Goal: Task Accomplishment & Management: Manage account settings

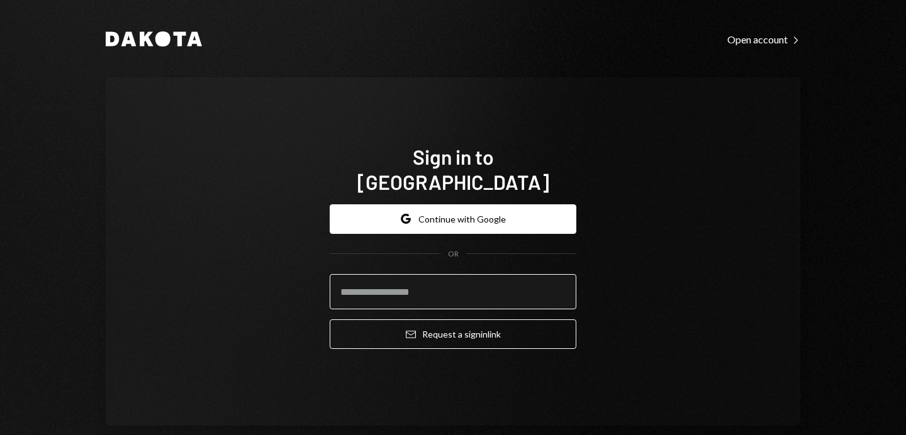
click at [518, 274] on input "email" at bounding box center [453, 291] width 247 height 35
type input "**********"
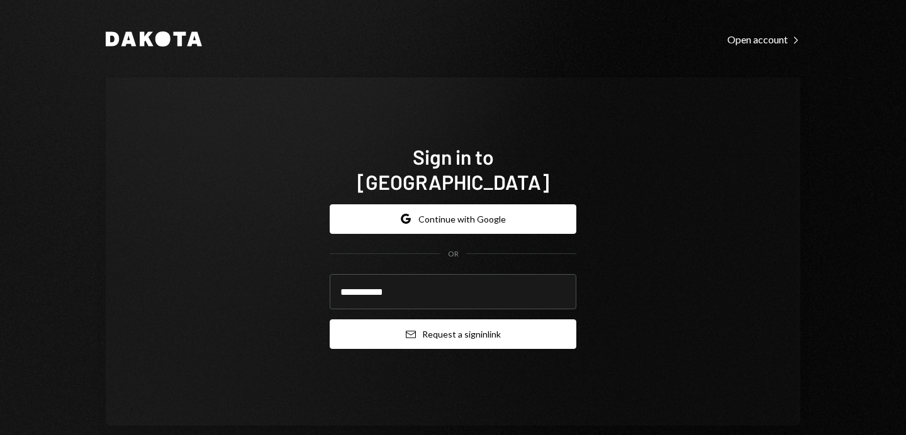
click at [449, 320] on button "Email Request a sign in link" at bounding box center [453, 335] width 247 height 30
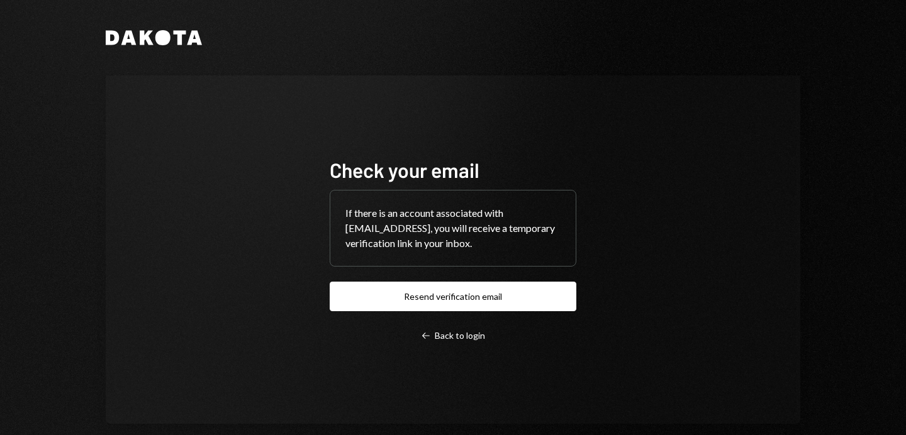
scroll to position [18, 0]
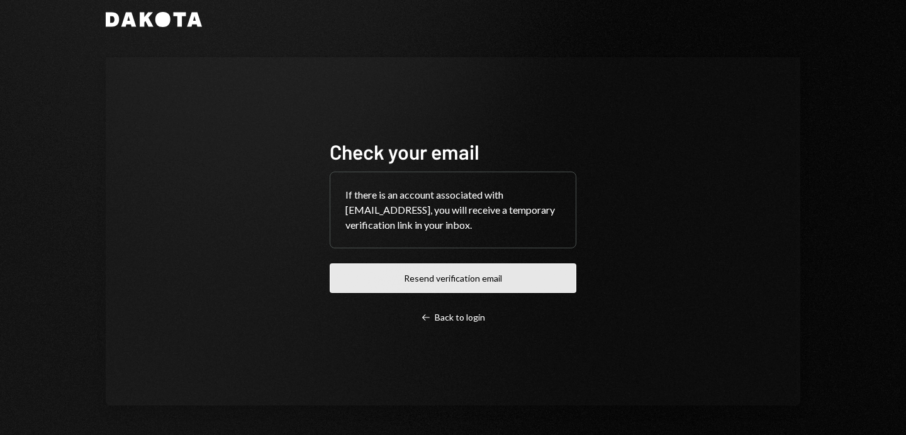
click at [539, 284] on button "Resend verification email" at bounding box center [453, 279] width 247 height 30
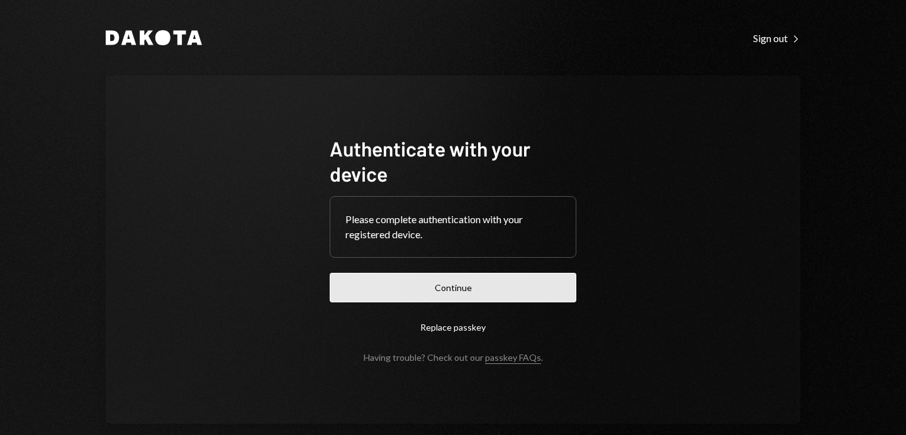
click at [545, 276] on button "Continue" at bounding box center [453, 288] width 247 height 30
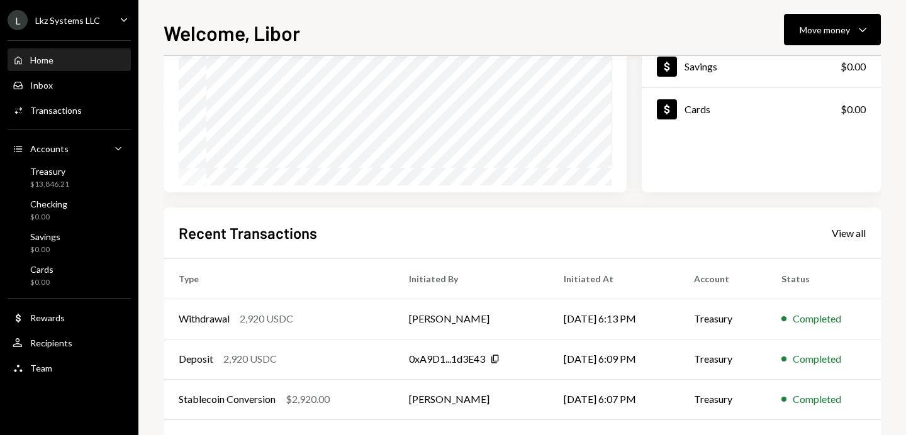
scroll to position [263, 0]
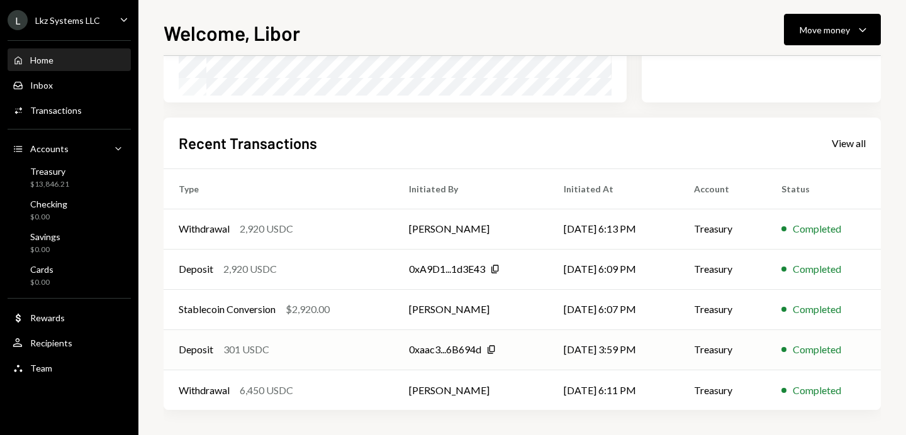
click at [618, 348] on td "09/03/25 3:59 PM" at bounding box center [614, 350] width 130 height 40
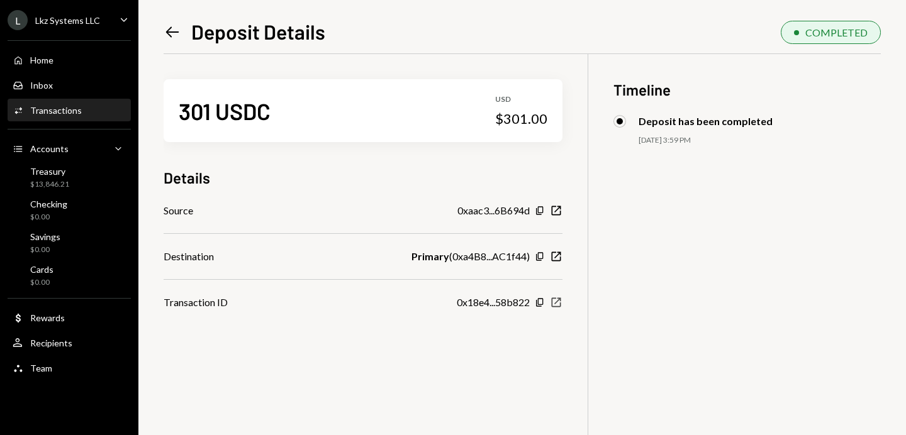
click at [554, 304] on icon "button" at bounding box center [556, 302] width 9 height 9
